Goal: Find specific page/section: Find specific page/section

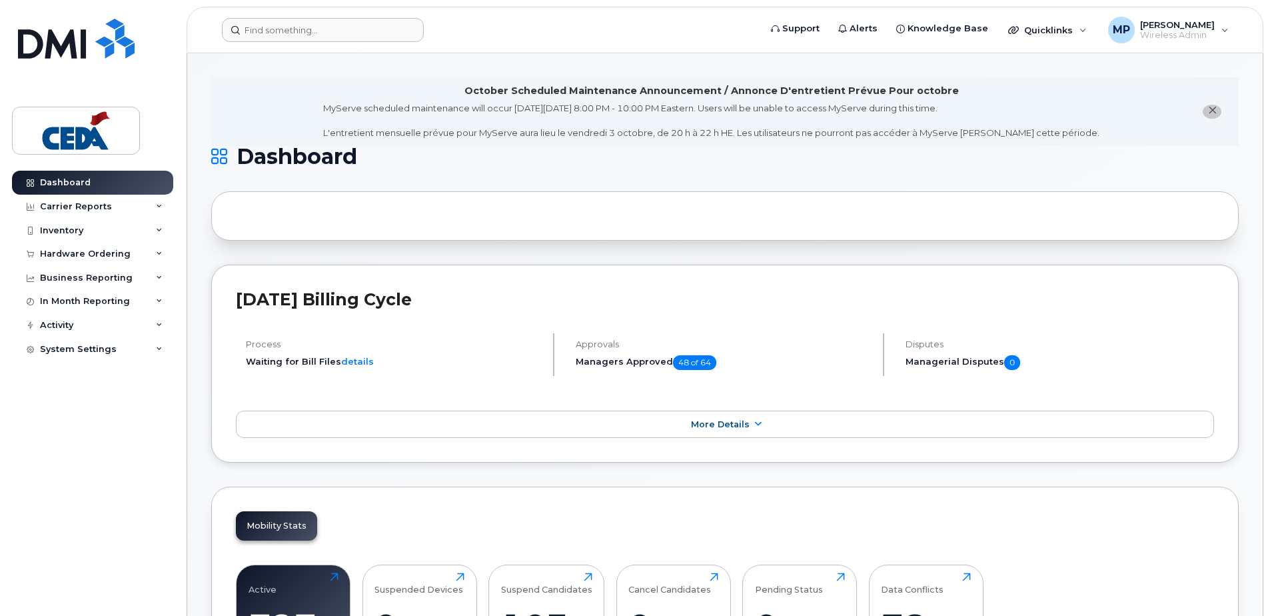
drag, startPoint x: 308, startPoint y: 13, endPoint x: 313, endPoint y: 27, distance: 14.4
click at [309, 14] on header "Support Alerts Knowledge Base Quicklinks Suspend / Cancel Device Change SIM Car…" at bounding box center [725, 30] width 1077 height 47
drag, startPoint x: 315, startPoint y: 27, endPoint x: 323, endPoint y: 32, distance: 9.6
click at [315, 27] on input at bounding box center [323, 30] width 202 height 24
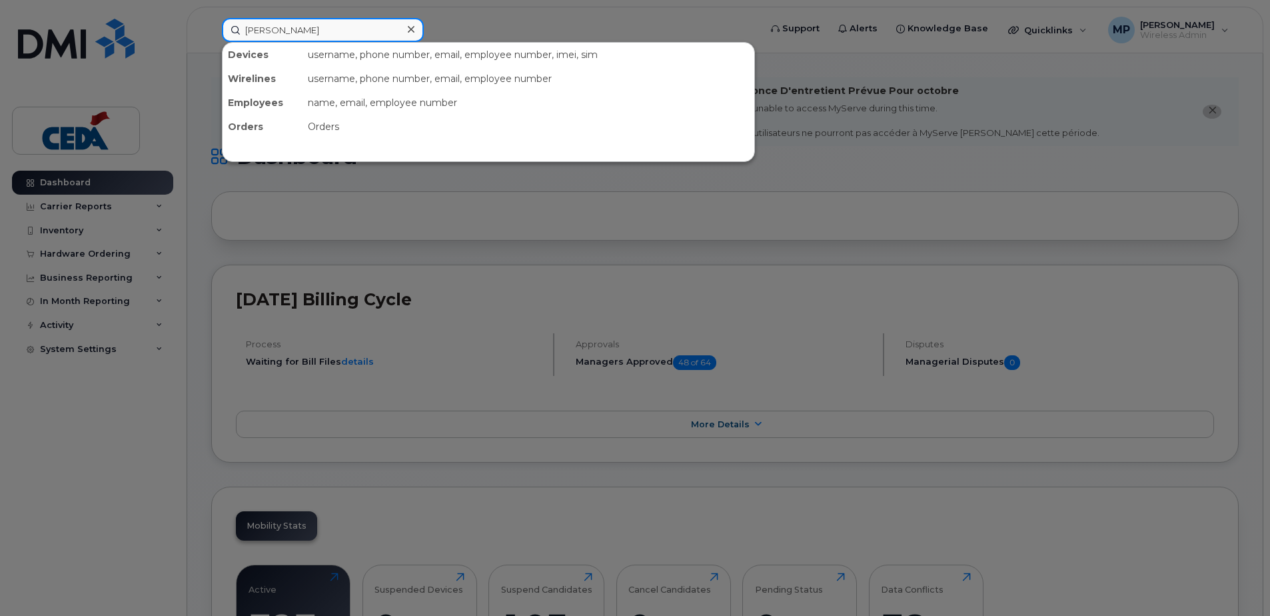
type input "[PERSON_NAME]"
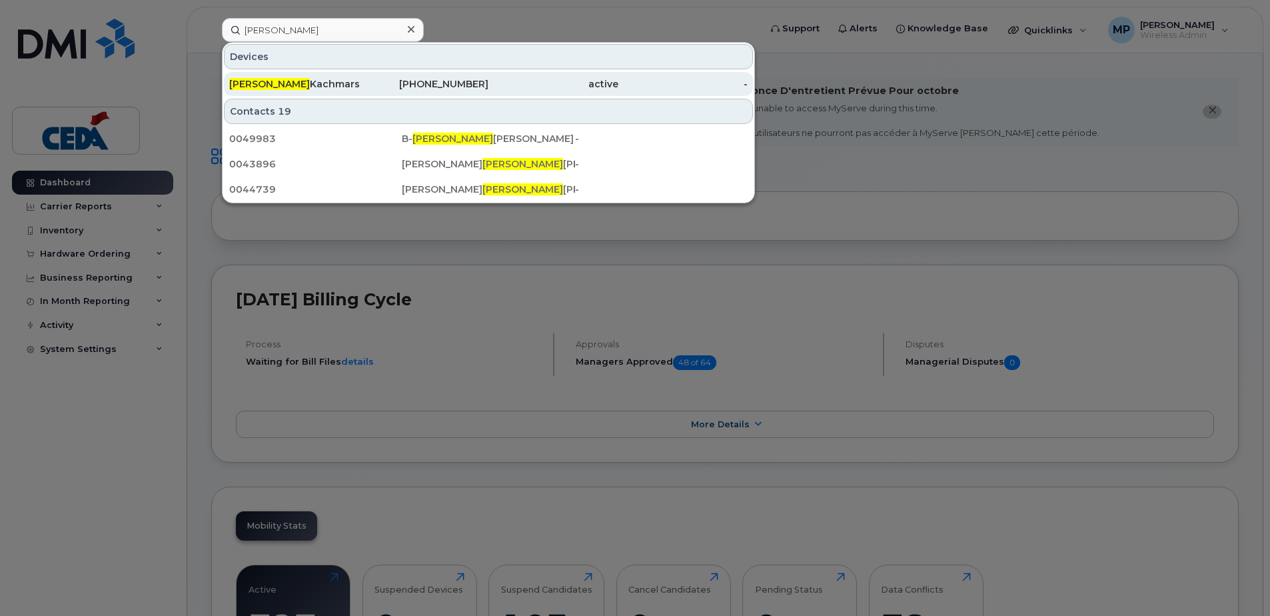
click at [323, 82] on div "[PERSON_NAME]" at bounding box center [294, 83] width 130 height 13
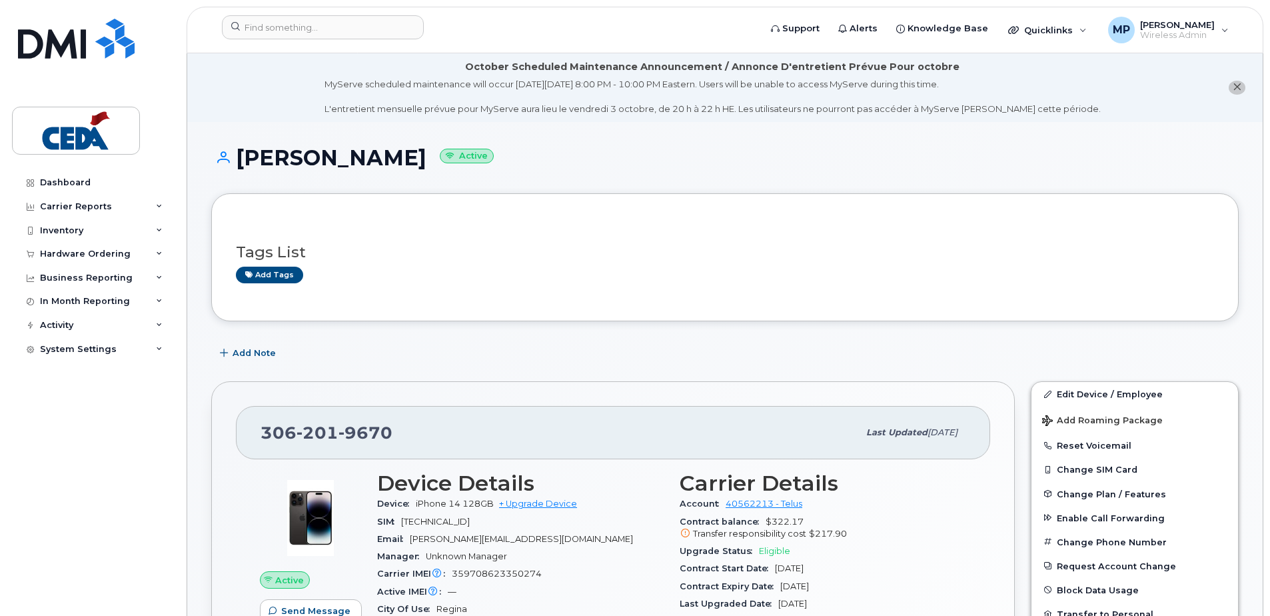
click at [947, 173] on div "Myles Kachmarski Active" at bounding box center [725, 169] width 1028 height 47
